Goal: Task Accomplishment & Management: Use online tool/utility

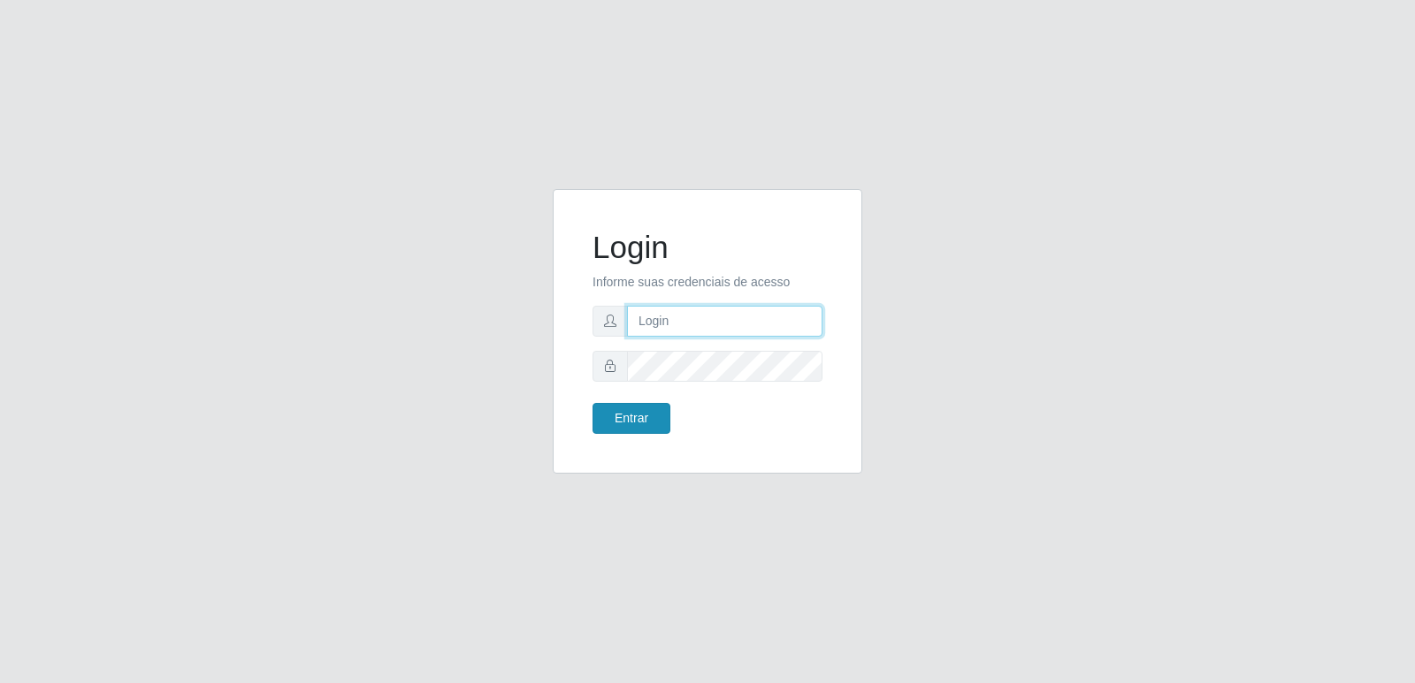
type input "[PERSON_NAME][EMAIL_ADDRESS][DOMAIN_NAME]"
click at [639, 424] on button "Entrar" at bounding box center [631, 418] width 78 height 31
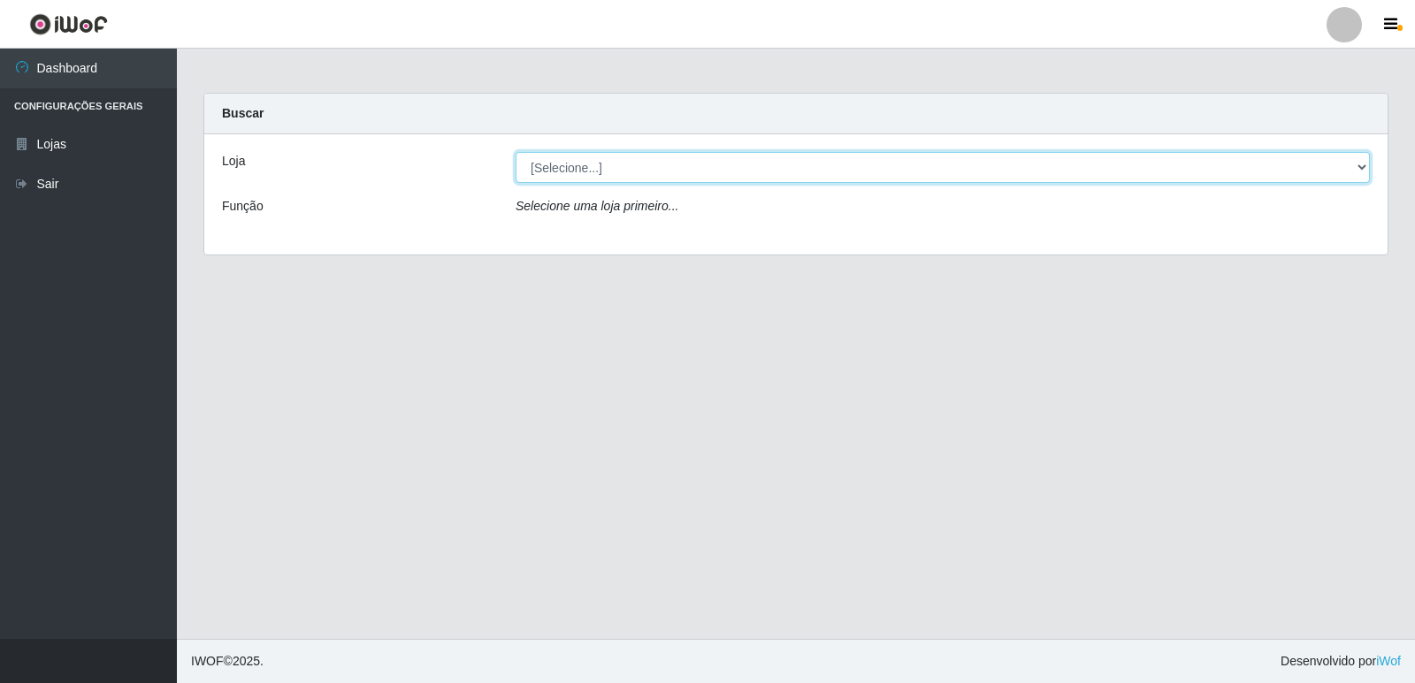
click at [644, 163] on select "[Selecione...] Hiper Queiroz - [GEOGRAPHIC_DATA] [GEOGRAPHIC_DATA] [GEOGRAPHIC_…" at bounding box center [942, 167] width 854 height 31
select select "516"
click at [515, 152] on select "[Selecione...] Hiper Queiroz - [GEOGRAPHIC_DATA] [GEOGRAPHIC_DATA] [GEOGRAPHIC_…" at bounding box center [942, 167] width 854 height 31
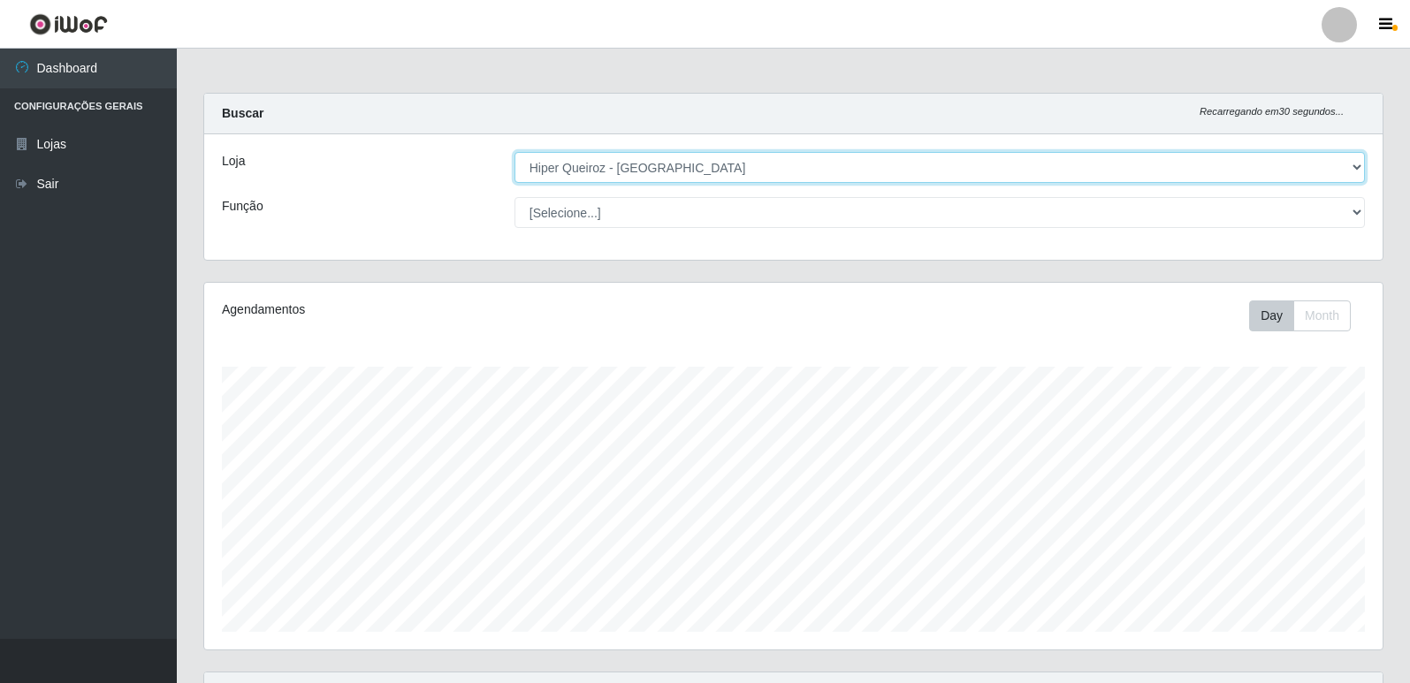
scroll to position [367, 1179]
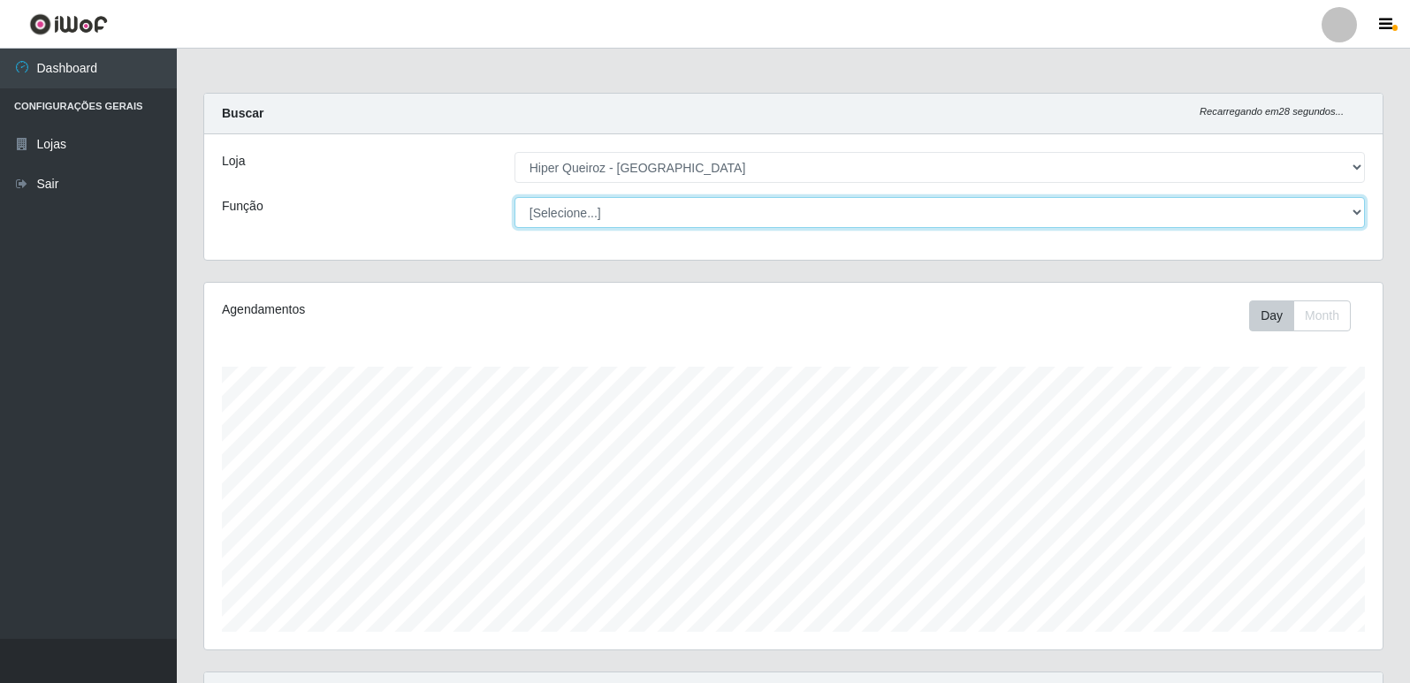
click at [675, 216] on select "[Selecione...] ASG ASG + ASG ++ Embalador Embalador + Embalador ++ Repositor Re…" at bounding box center [940, 212] width 851 height 31
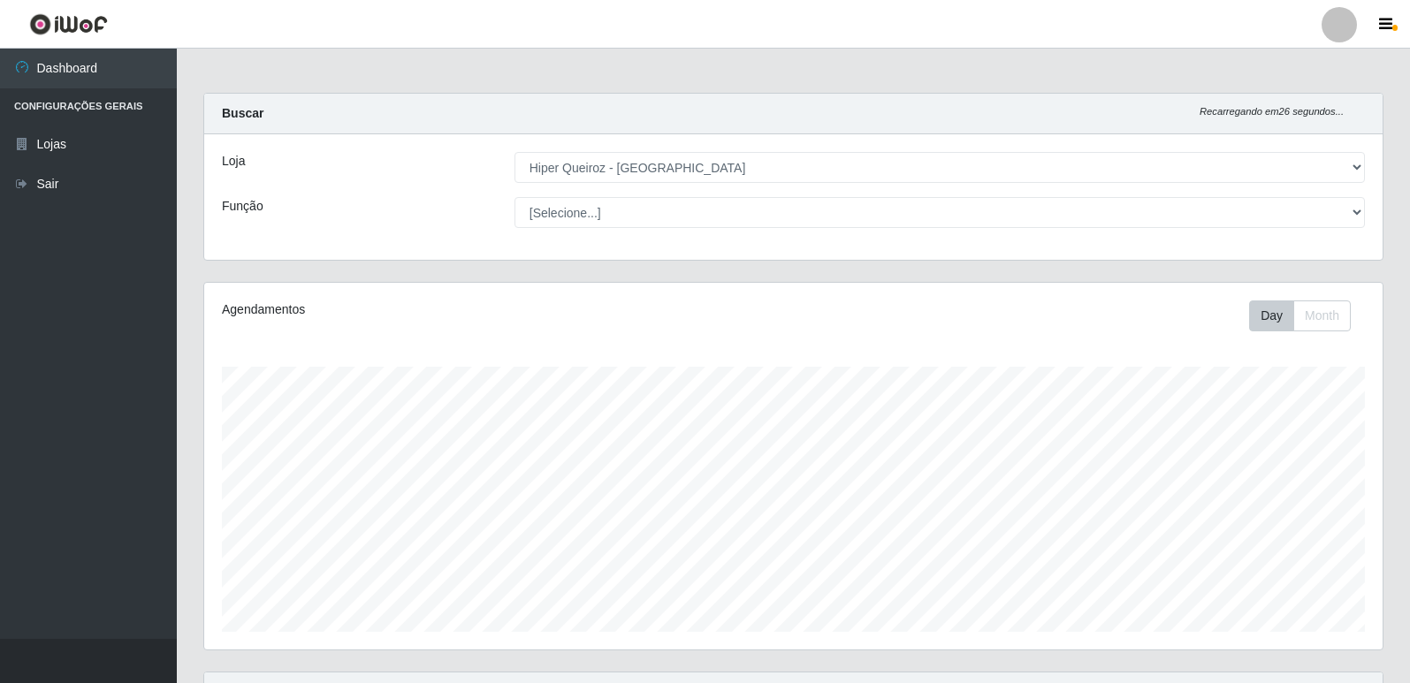
click at [461, 204] on div "Função" at bounding box center [355, 212] width 293 height 31
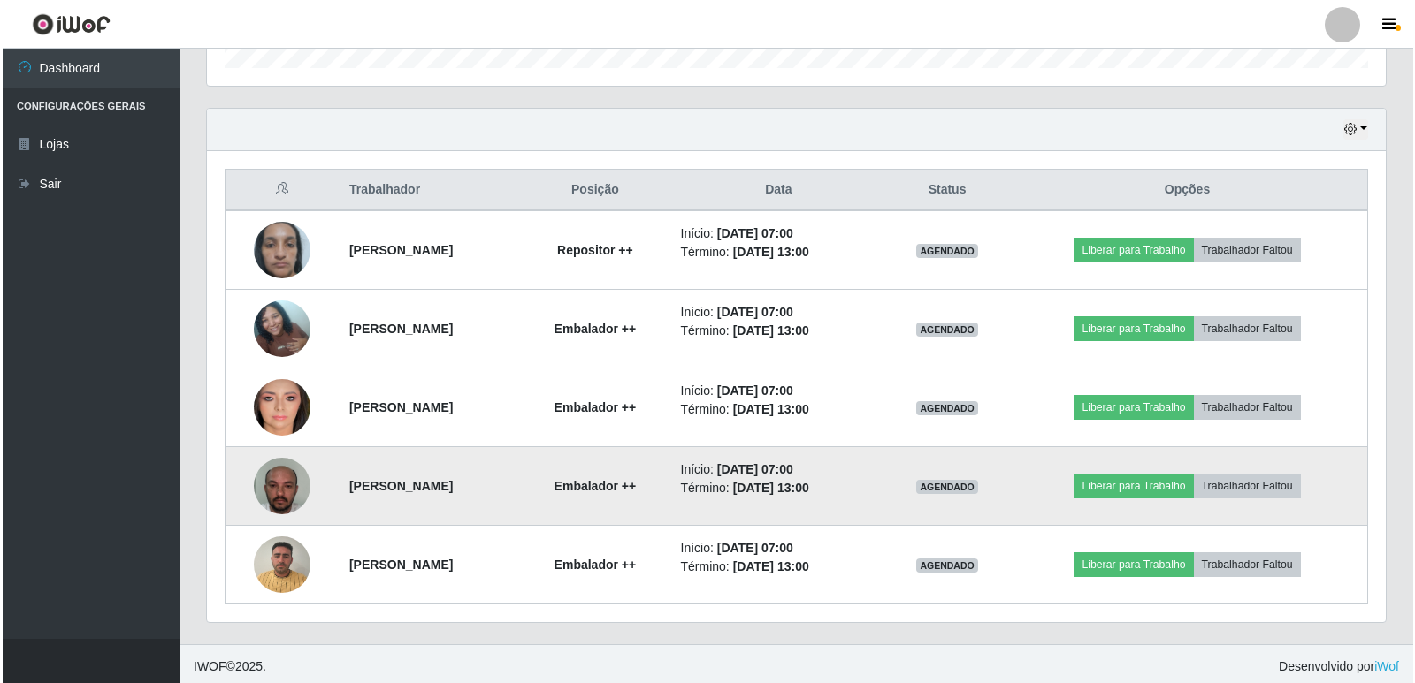
scroll to position [569, 0]
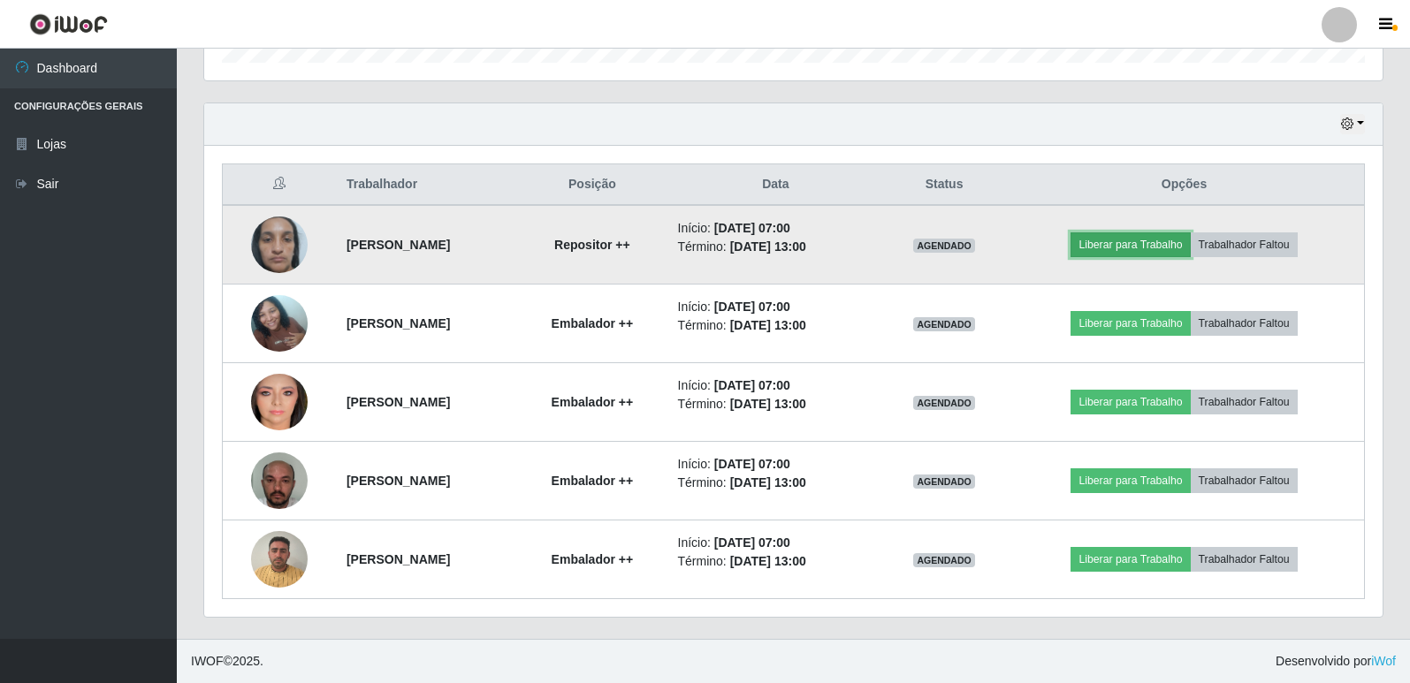
click at [1144, 247] on button "Liberar para Trabalho" at bounding box center [1130, 245] width 119 height 25
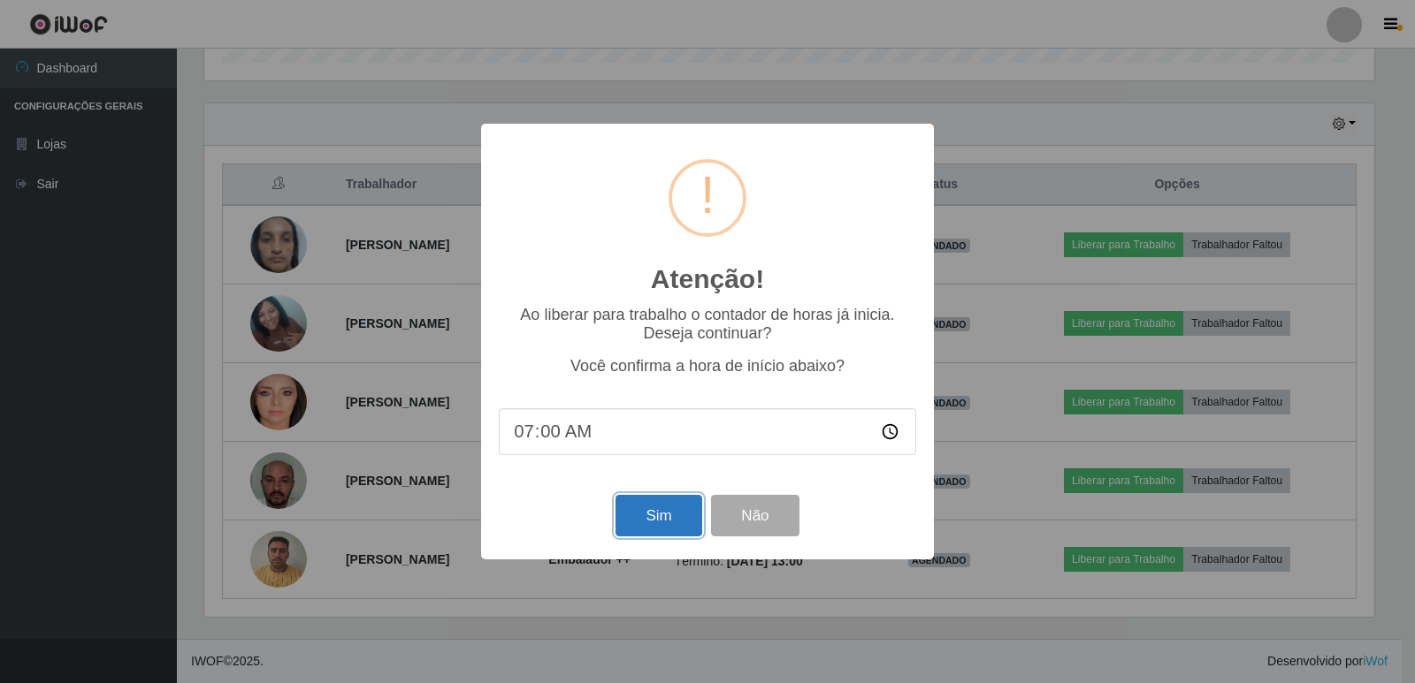
click at [675, 518] on button "Sim" at bounding box center [658, 516] width 86 height 42
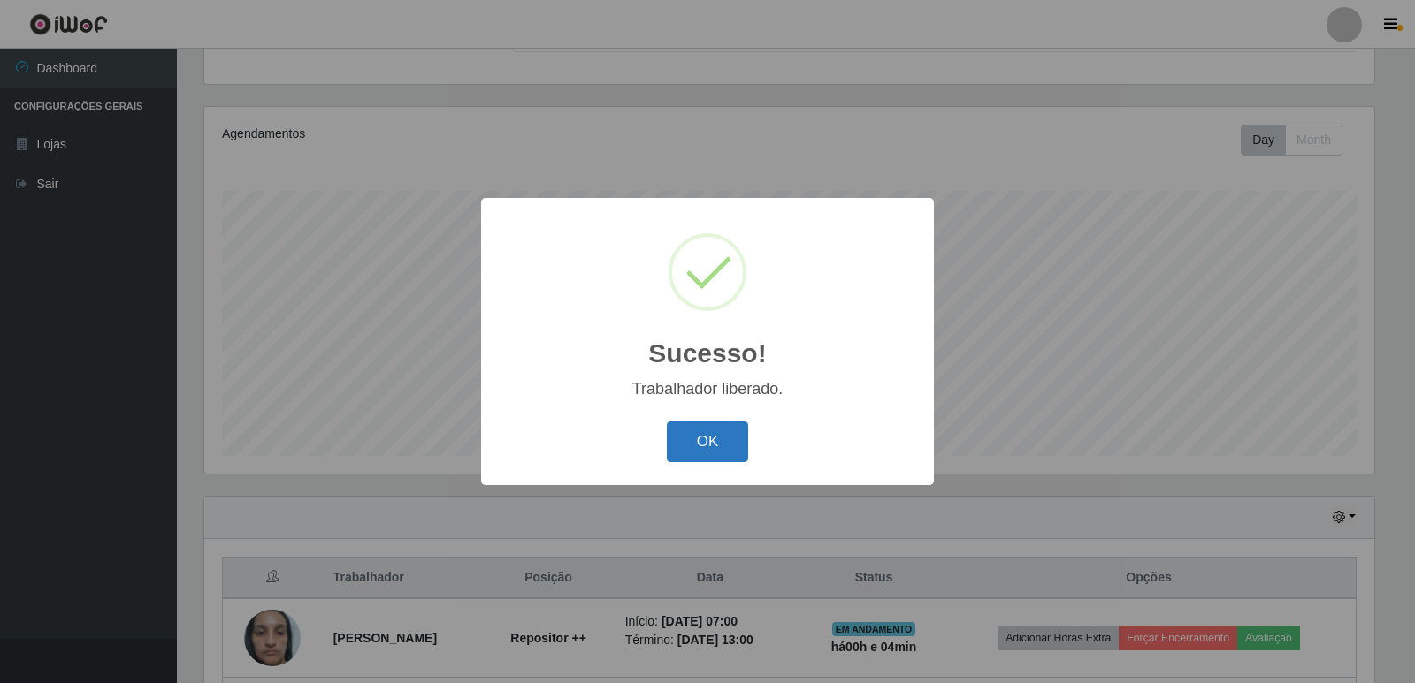
click at [729, 437] on button "OK" at bounding box center [708, 443] width 82 height 42
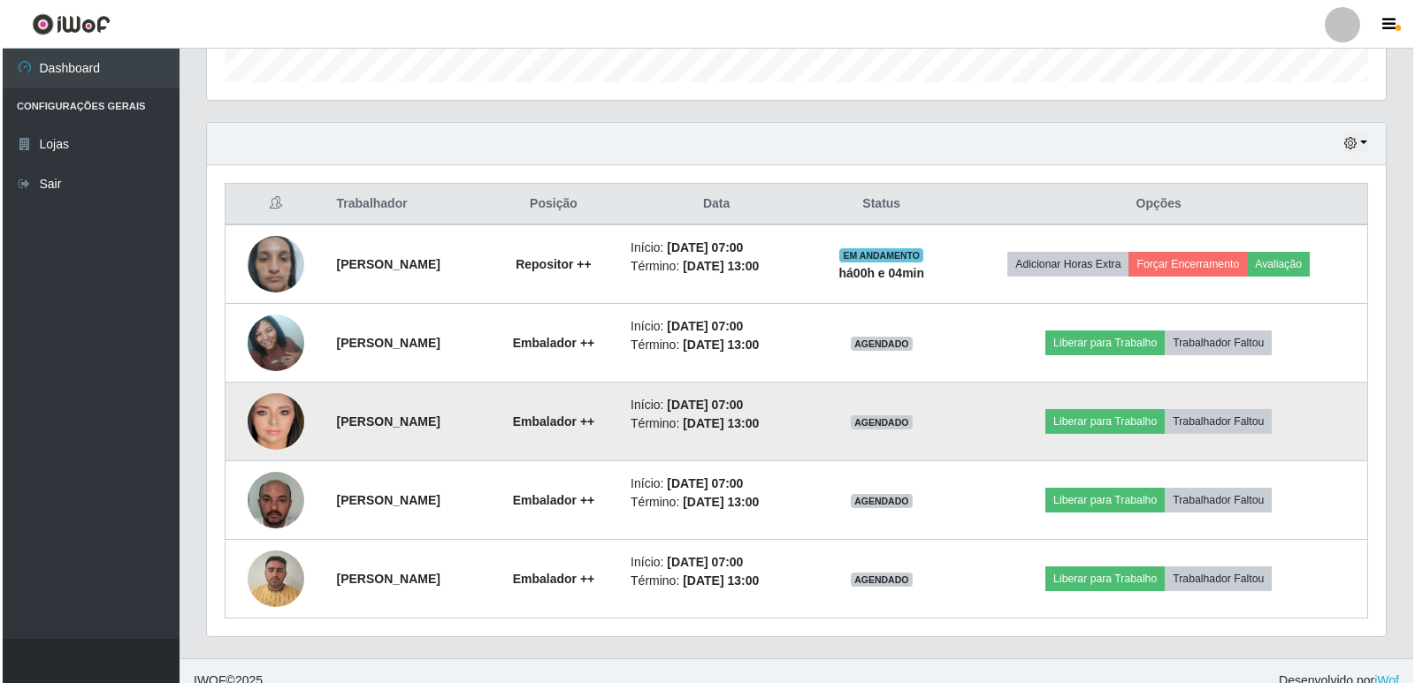
scroll to position [569, 0]
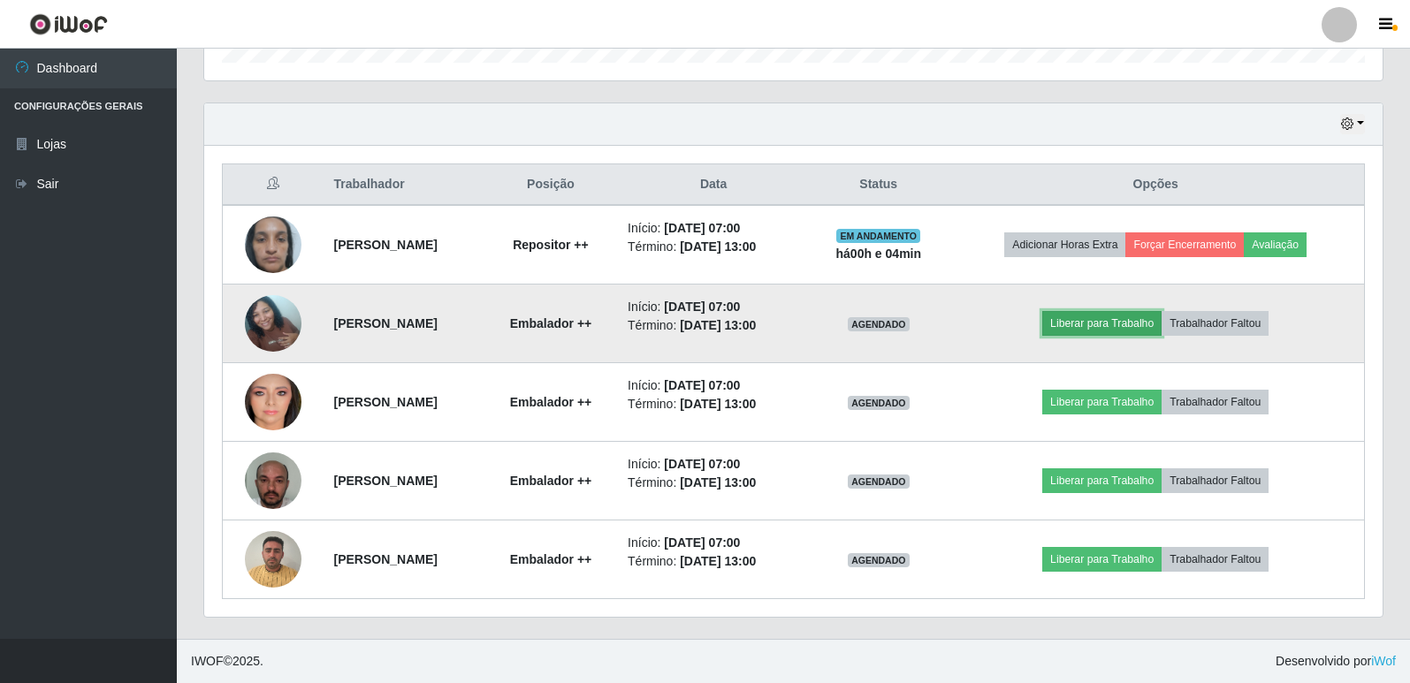
click at [1127, 327] on button "Liberar para Trabalho" at bounding box center [1101, 323] width 119 height 25
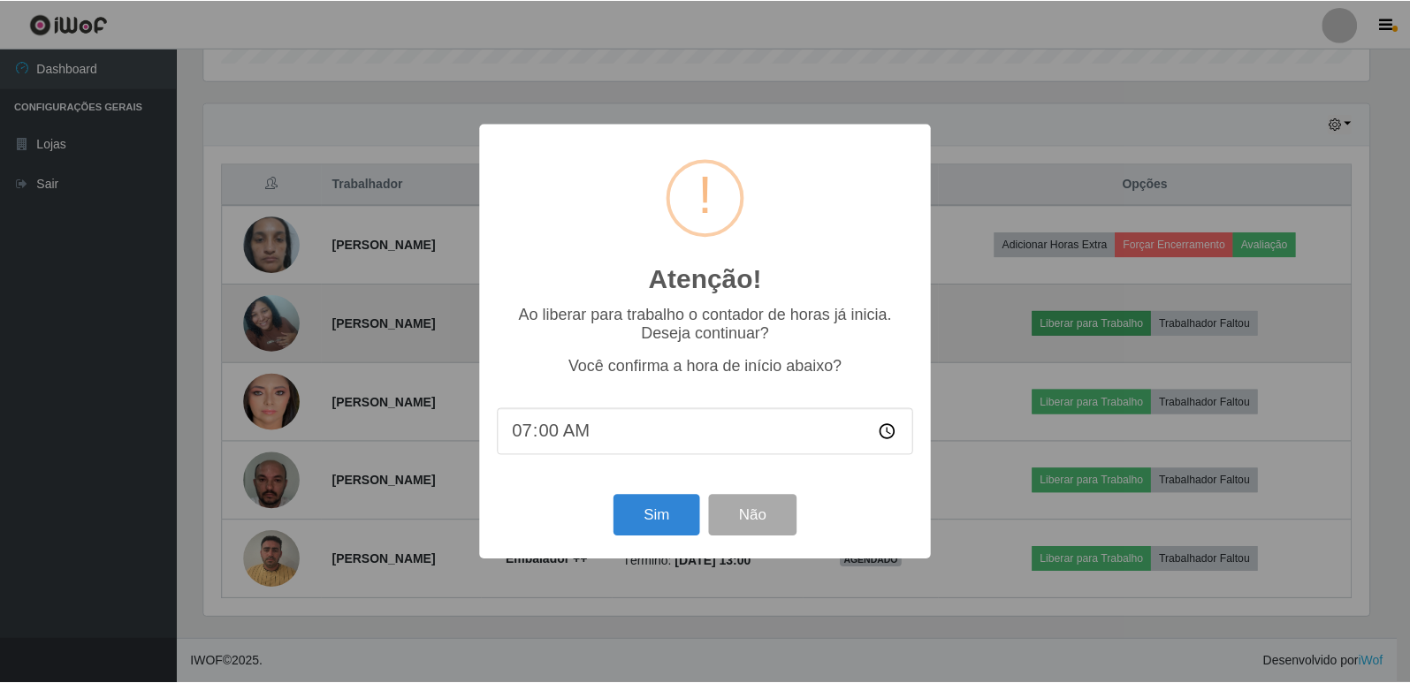
scroll to position [367, 1170]
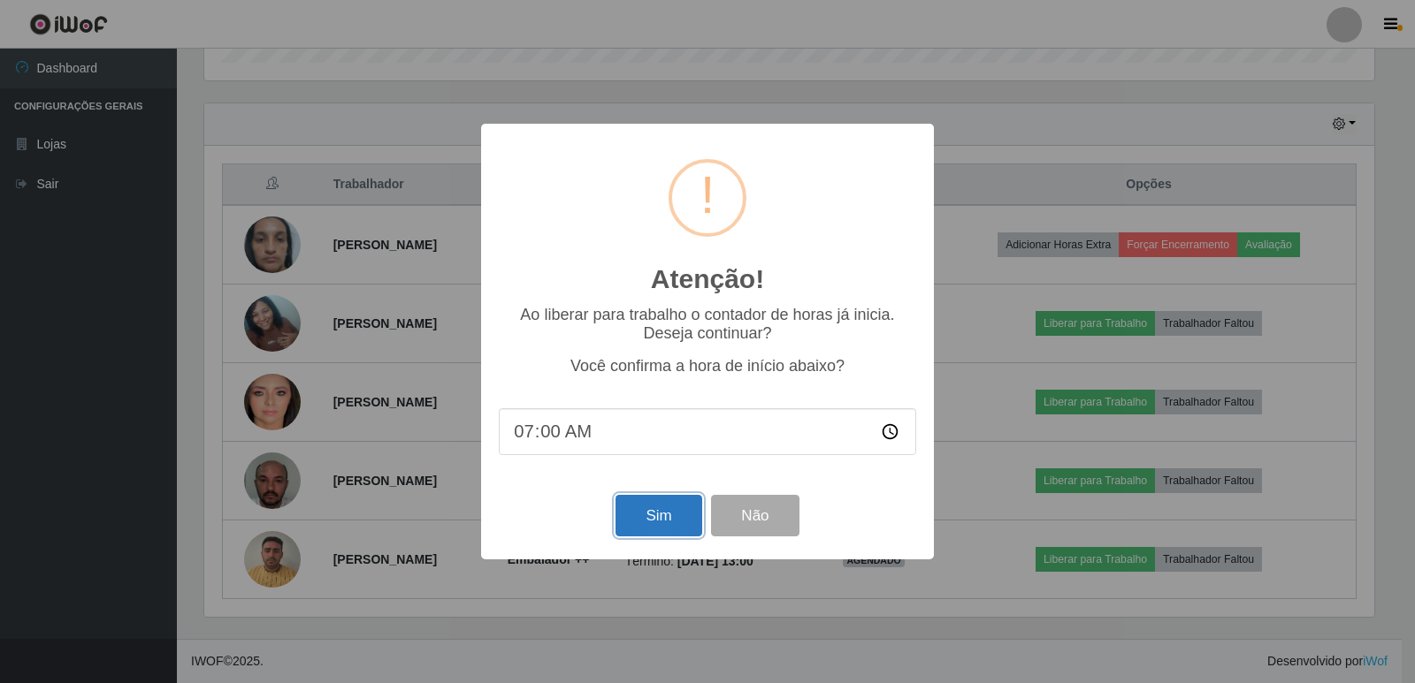
click at [650, 518] on button "Sim" at bounding box center [658, 516] width 86 height 42
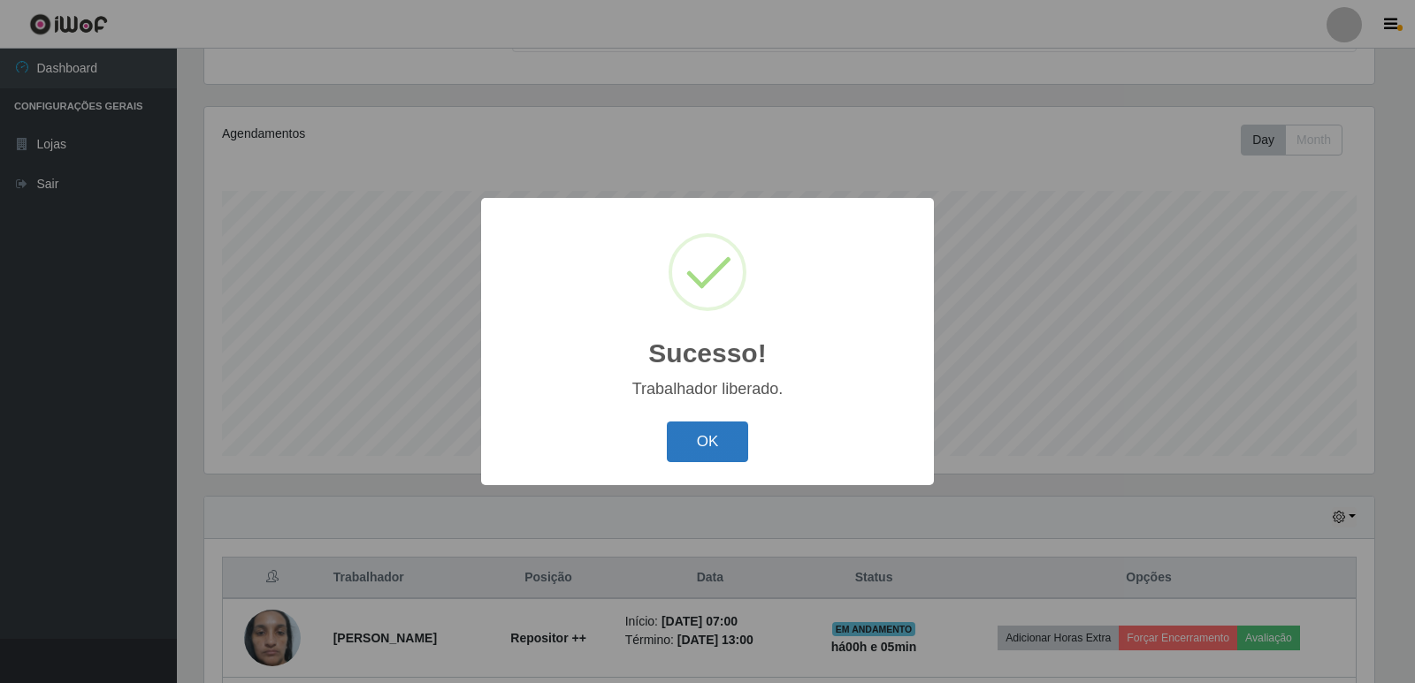
click at [707, 446] on button "OK" at bounding box center [708, 443] width 82 height 42
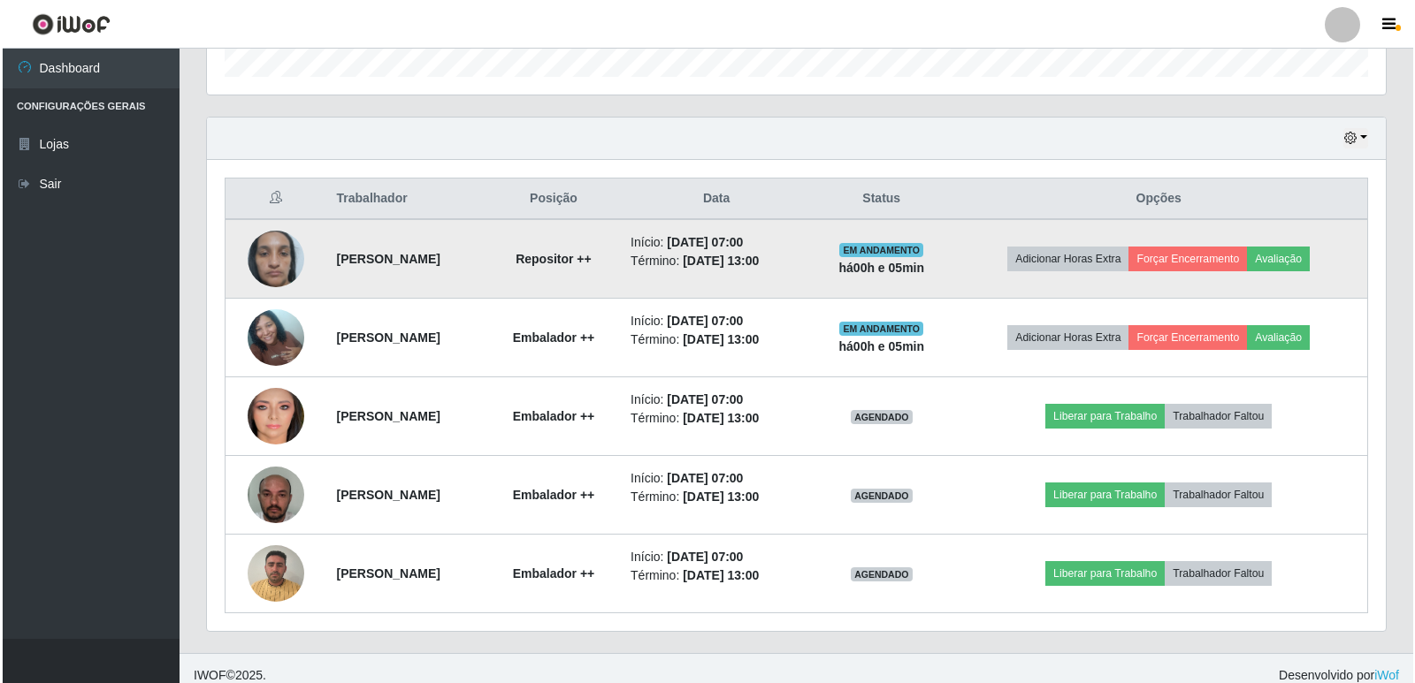
scroll to position [569, 0]
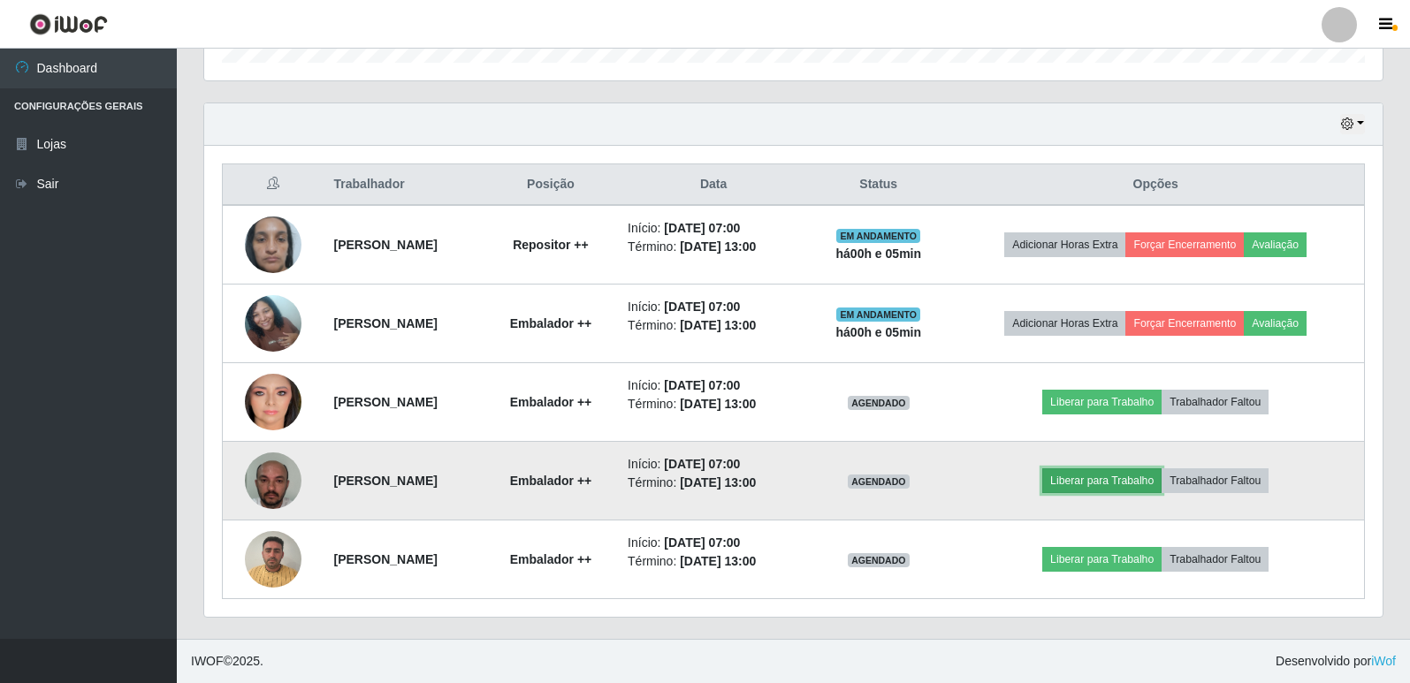
click at [1107, 477] on button "Liberar para Trabalho" at bounding box center [1101, 481] width 119 height 25
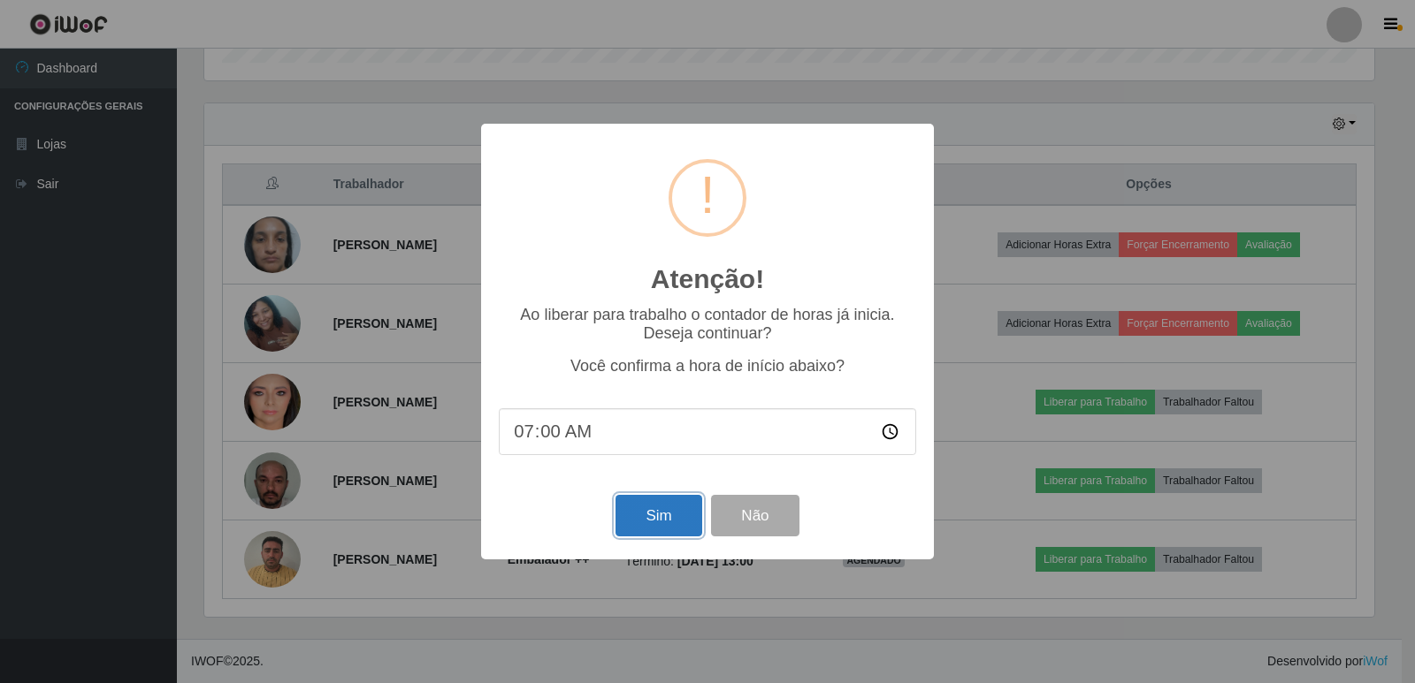
click at [660, 516] on button "Sim" at bounding box center [658, 516] width 86 height 42
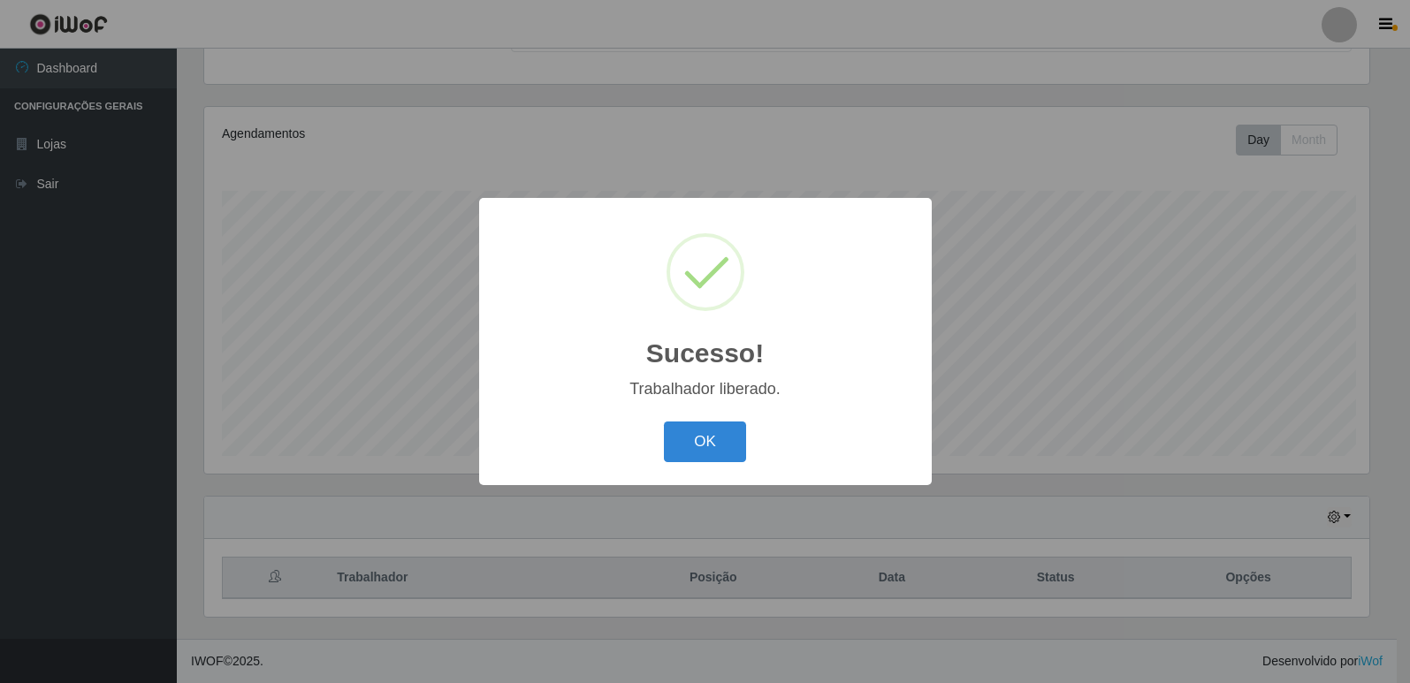
scroll to position [0, 0]
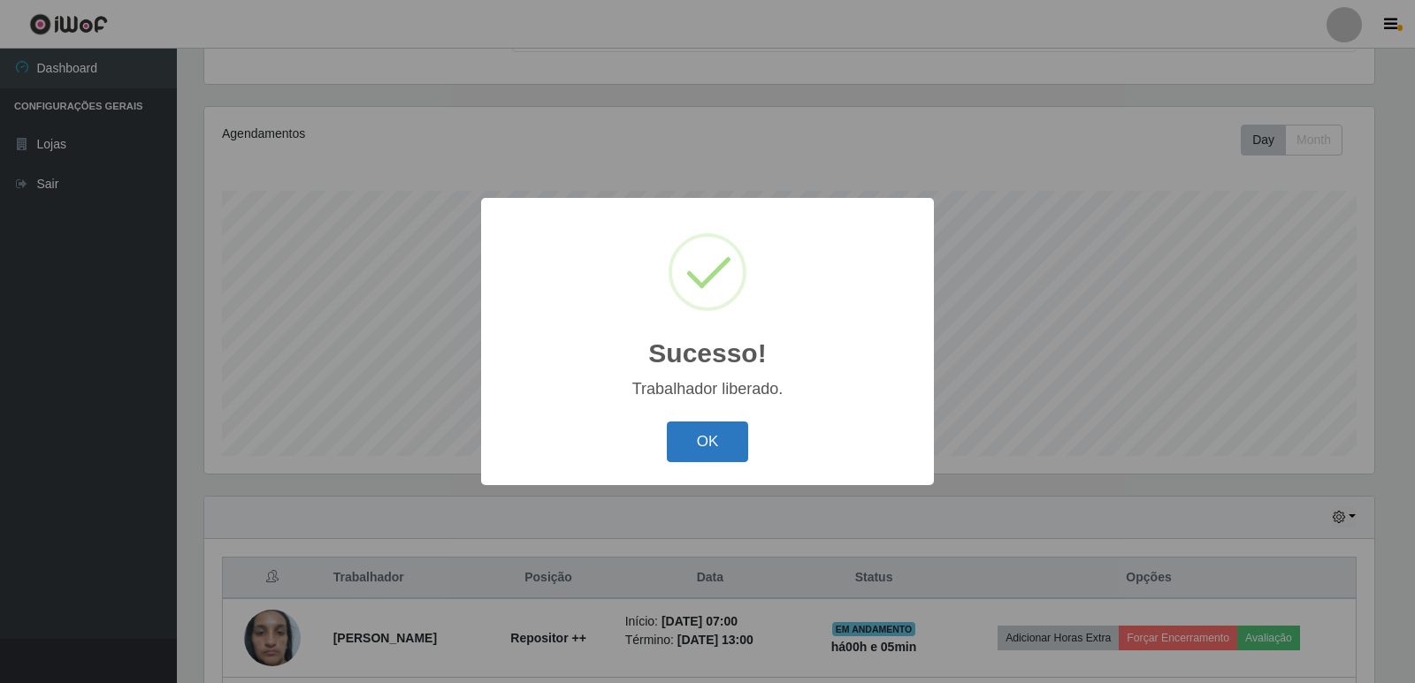
click at [731, 447] on button "OK" at bounding box center [708, 443] width 82 height 42
